Goal: Task Accomplishment & Management: Manage account settings

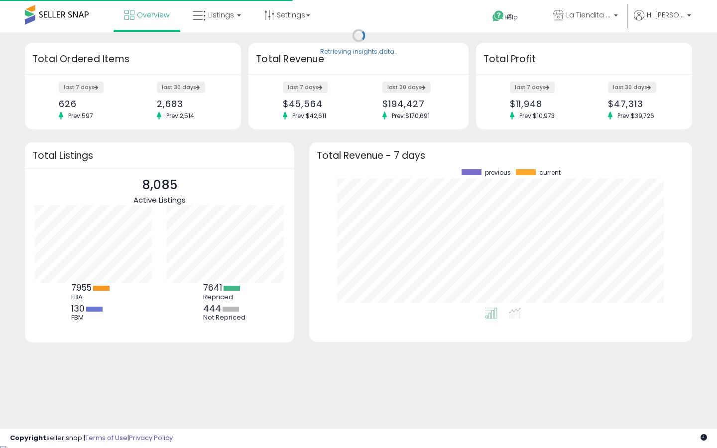
scroll to position [138, 363]
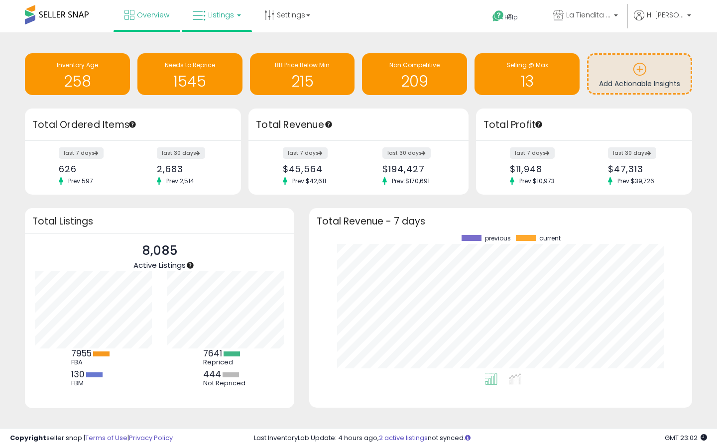
click at [206, 21] on link "Listings" at bounding box center [216, 15] width 63 height 30
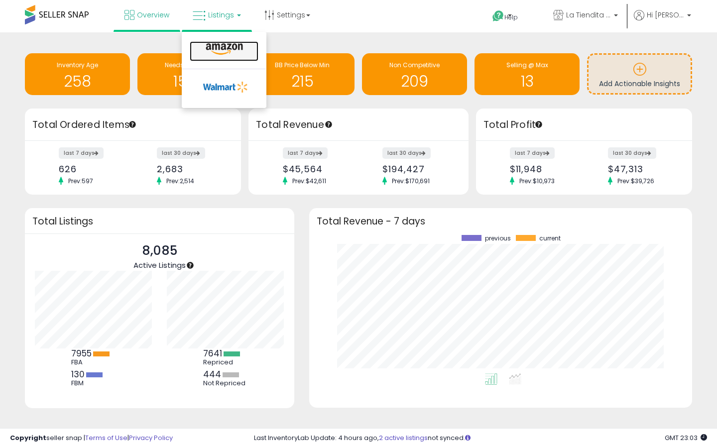
click at [218, 43] on icon at bounding box center [224, 49] width 43 height 13
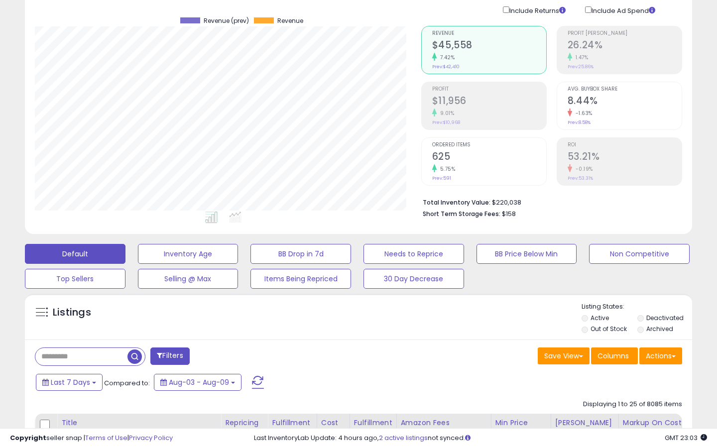
scroll to position [89, 0]
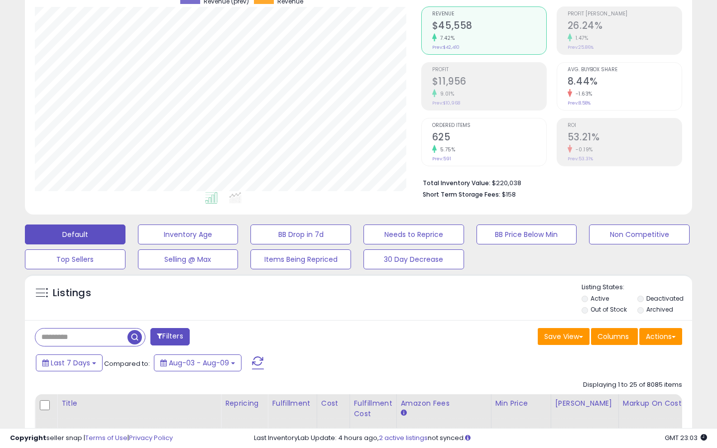
click at [615, 313] on label "Out of Stock" at bounding box center [609, 309] width 36 height 8
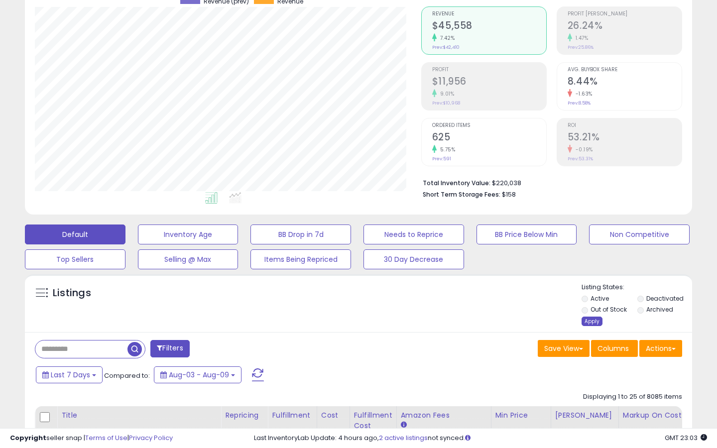
click at [597, 322] on div "Apply" at bounding box center [592, 321] width 21 height 9
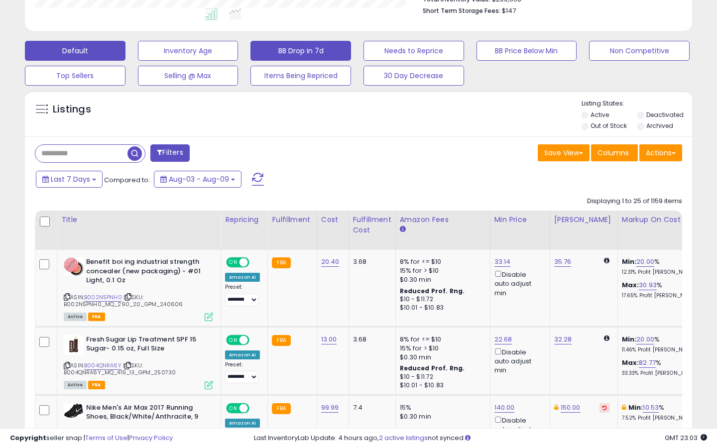
scroll to position [275, 0]
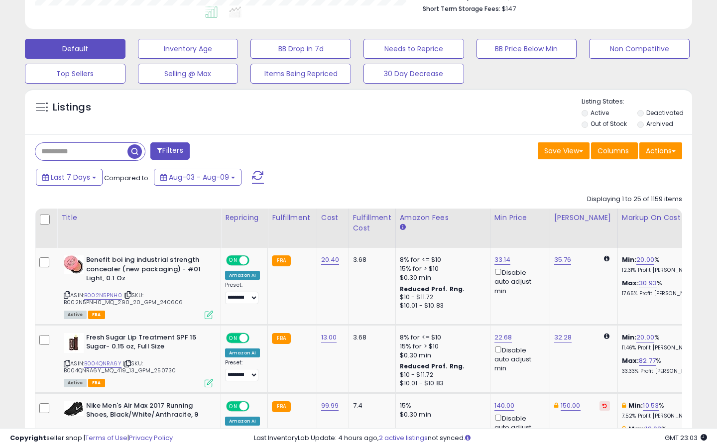
click at [178, 150] on button "Filters" at bounding box center [169, 150] width 39 height 17
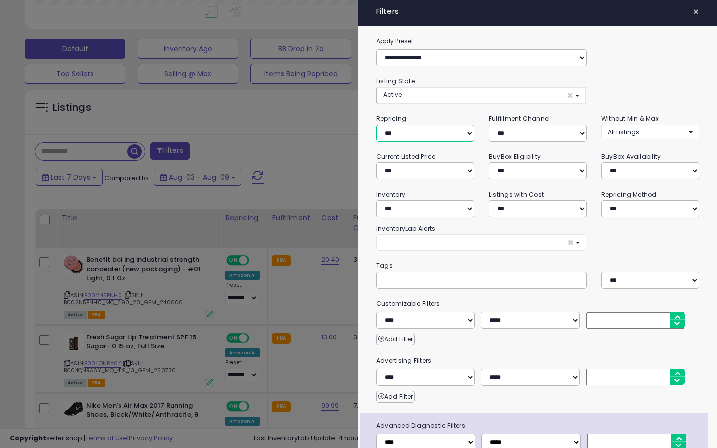
click at [396, 139] on select "**********" at bounding box center [426, 133] width 98 height 17
select select "***"
click at [377, 125] on select "**********" at bounding box center [426, 133] width 98 height 17
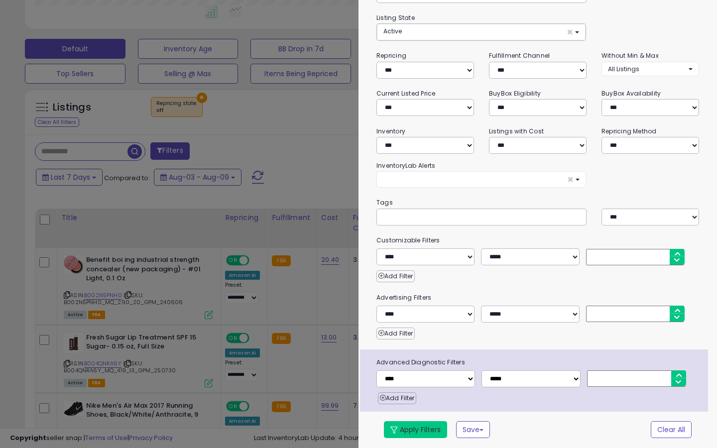
click at [425, 429] on button "Apply Filters" at bounding box center [415, 429] width 63 height 17
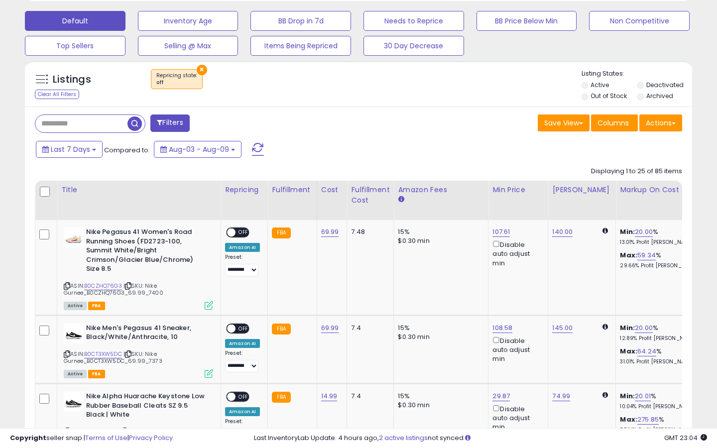
scroll to position [295, 0]
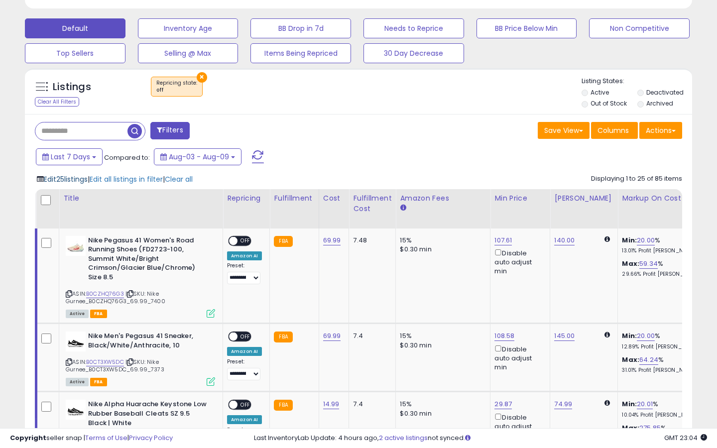
click at [69, 181] on span "Edit 25 listings" at bounding box center [66, 179] width 44 height 10
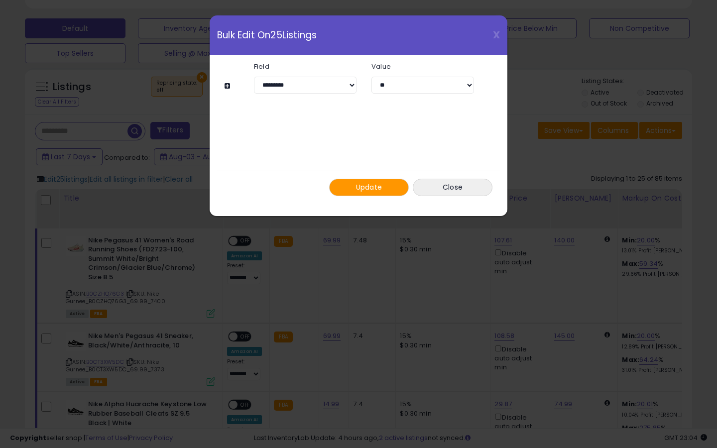
click at [350, 183] on button "Update" at bounding box center [369, 187] width 80 height 17
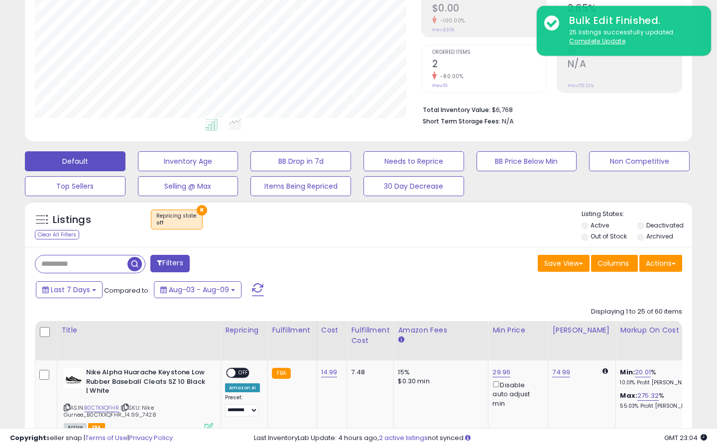
scroll to position [204, 386]
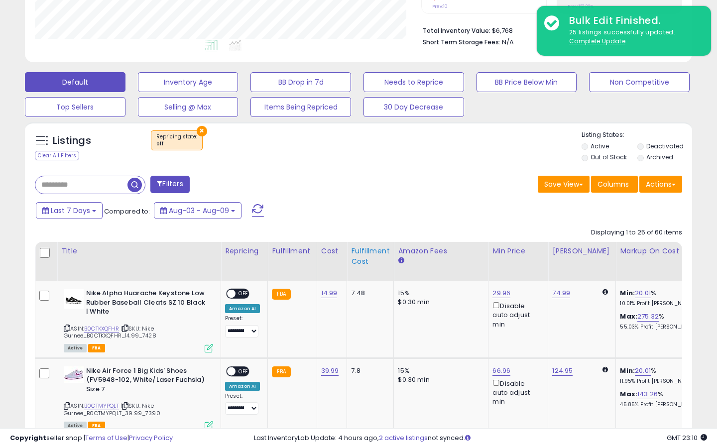
scroll to position [241, 0]
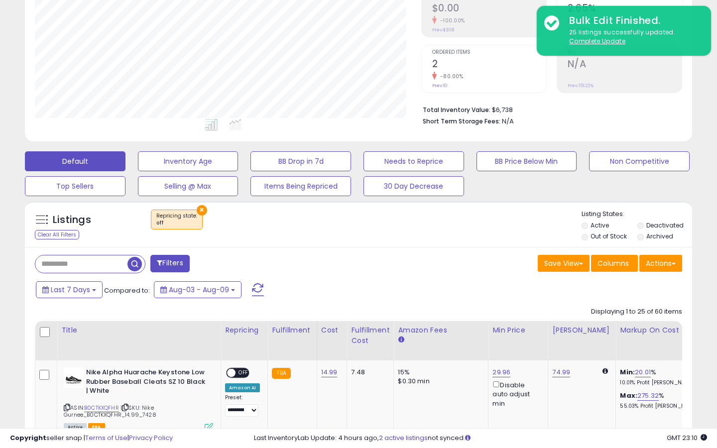
scroll to position [204, 386]
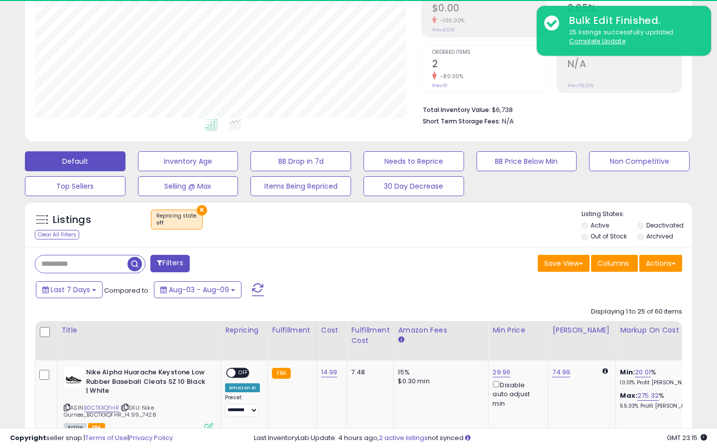
scroll to position [204, 386]
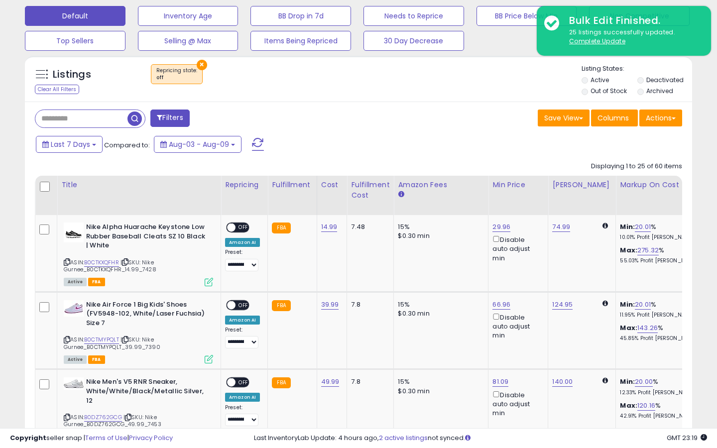
scroll to position [309, 0]
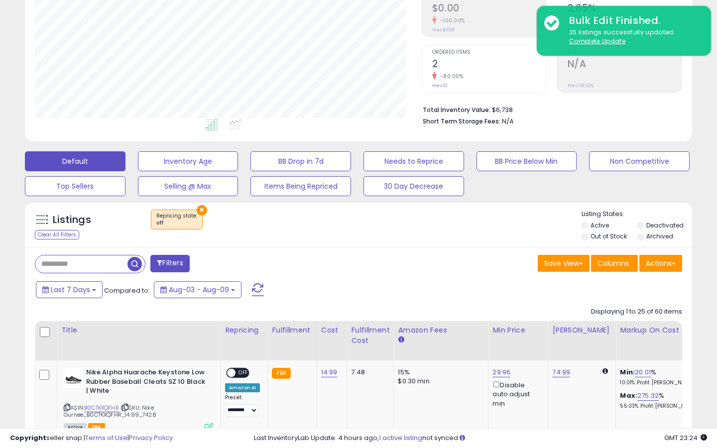
scroll to position [204, 386]
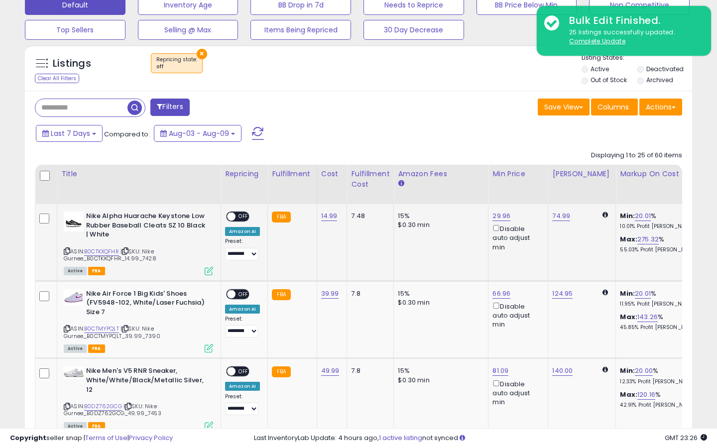
scroll to position [328, 0]
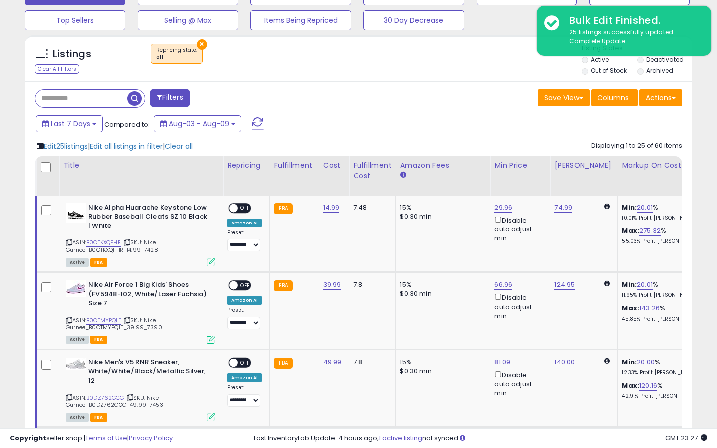
click at [160, 100] on span at bounding box center [159, 97] width 5 height 7
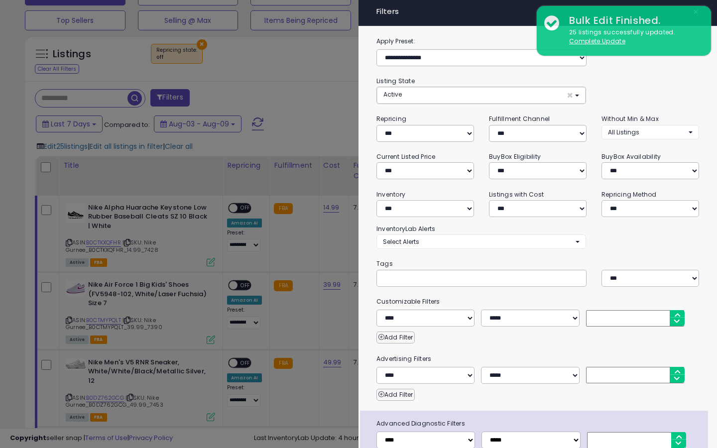
click at [289, 101] on div at bounding box center [358, 224] width 717 height 448
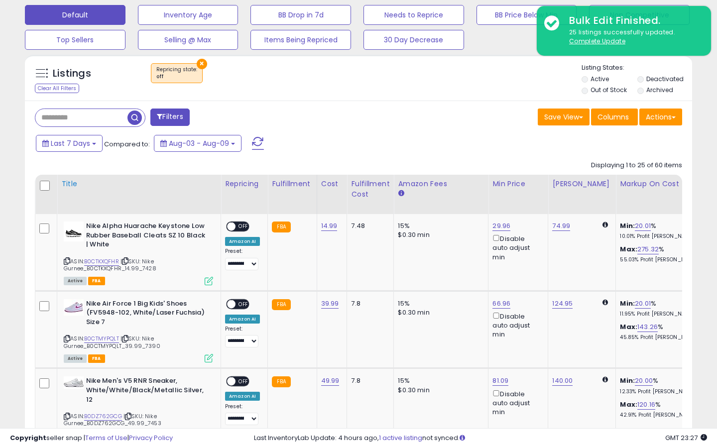
scroll to position [306, 0]
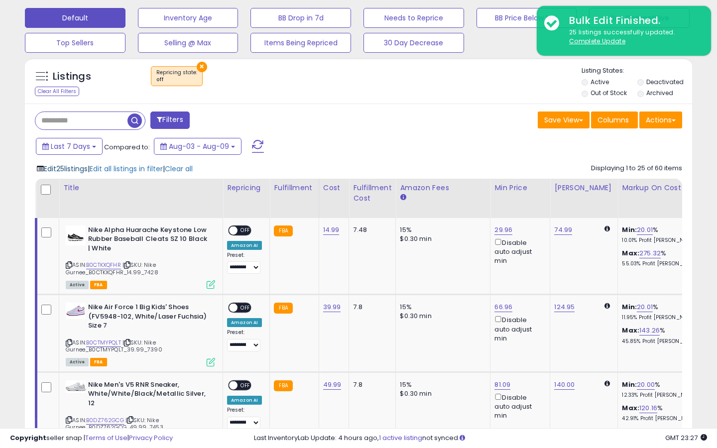
click at [69, 165] on span "Edit 25 listings" at bounding box center [66, 169] width 44 height 10
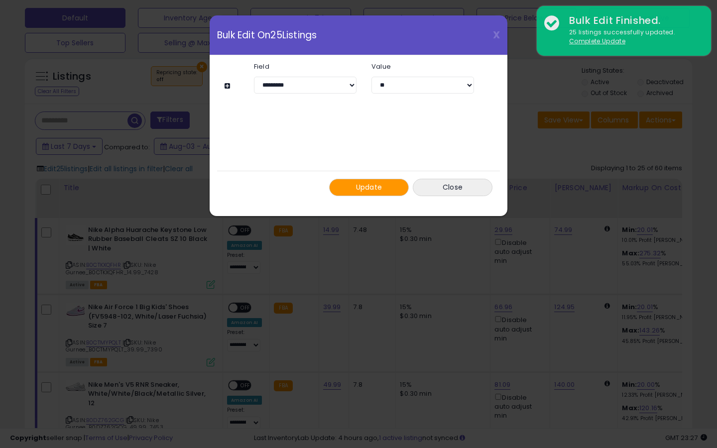
click at [363, 191] on span "Update" at bounding box center [369, 187] width 26 height 10
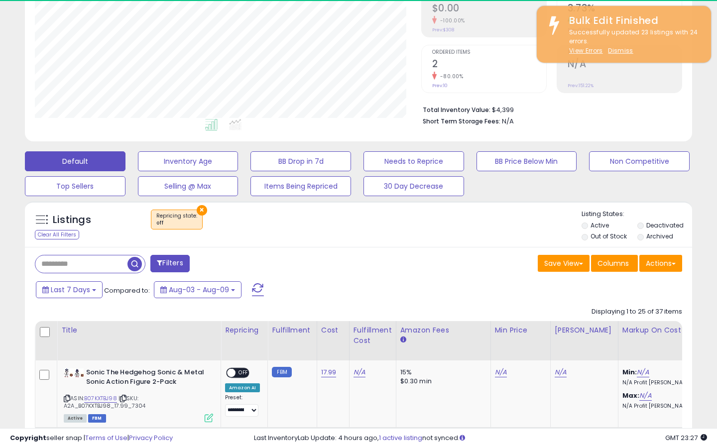
scroll to position [204, 386]
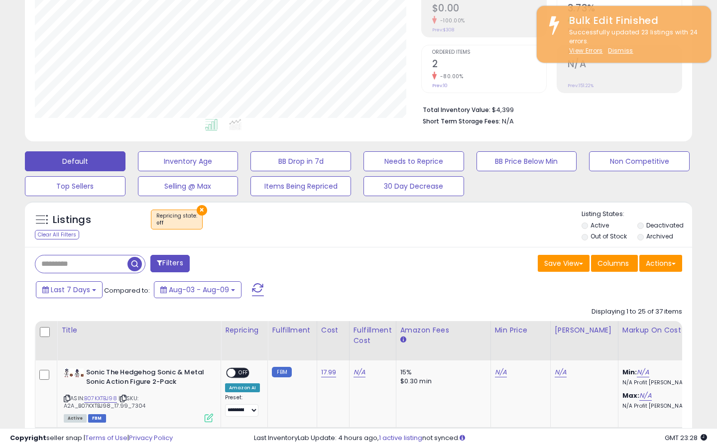
scroll to position [204, 386]
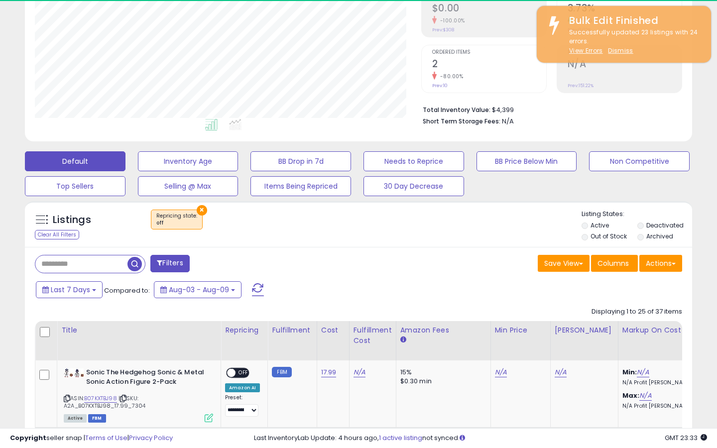
scroll to position [204, 386]
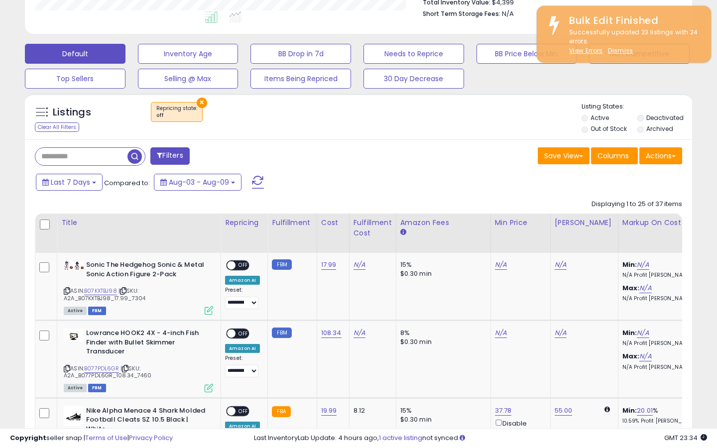
scroll to position [267, 0]
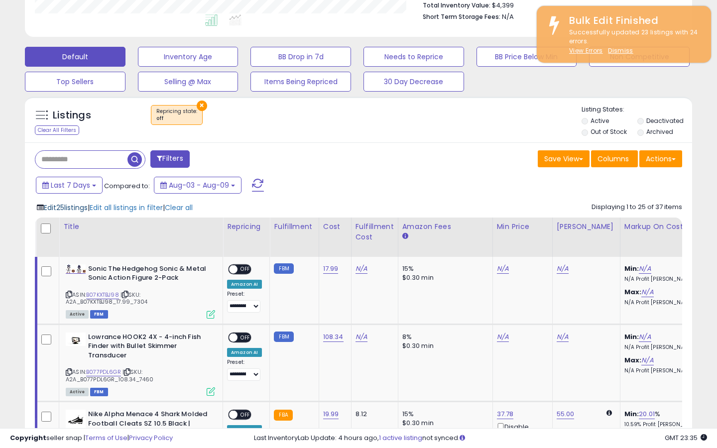
click at [68, 204] on span "Edit 25 listings" at bounding box center [66, 208] width 44 height 10
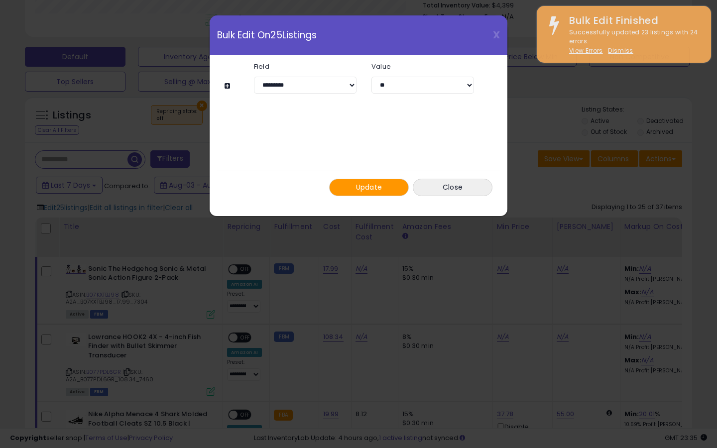
click at [379, 190] on span "Update" at bounding box center [369, 187] width 26 height 10
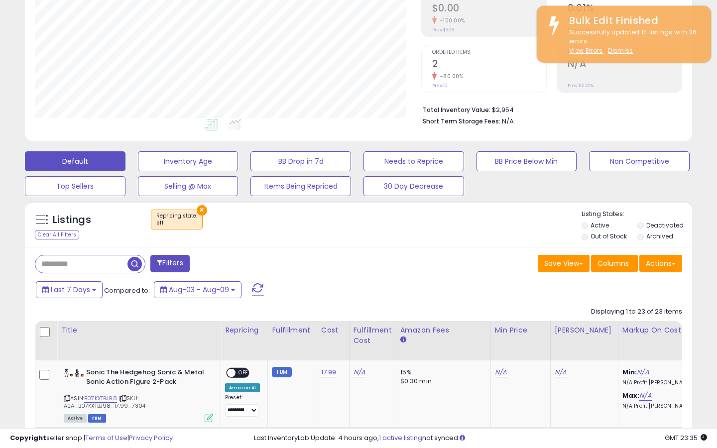
scroll to position [204, 386]
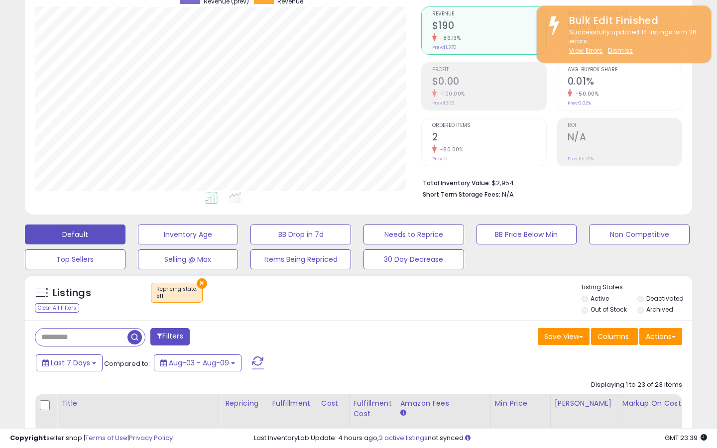
scroll to position [88, 0]
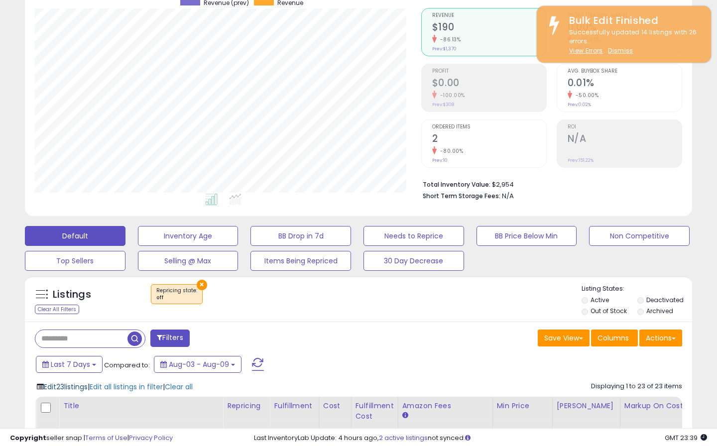
click at [84, 390] on span "Edit 23 listings" at bounding box center [66, 387] width 44 height 10
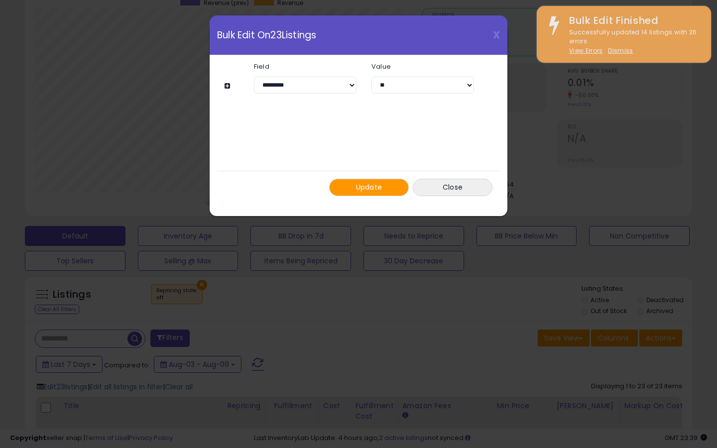
click at [371, 191] on span "Update" at bounding box center [369, 187] width 26 height 10
